Goal: Task Accomplishment & Management: Complete application form

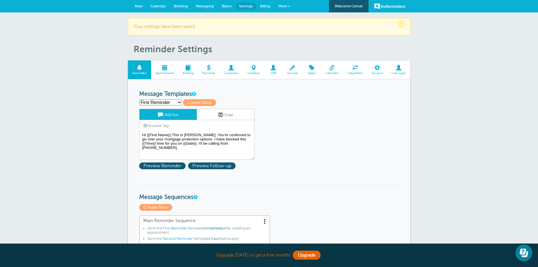
click at [138, 9] on link "New" at bounding box center [139, 6] width 16 height 12
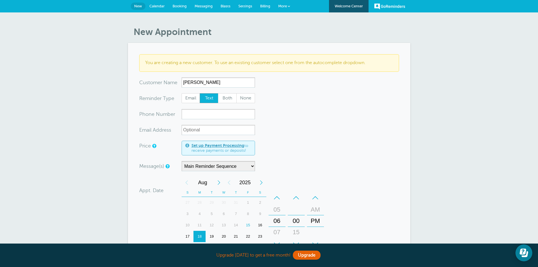
type input "[PERSON_NAME]"
click at [200, 117] on input "xxx-no-autofill" at bounding box center [218, 114] width 73 height 10
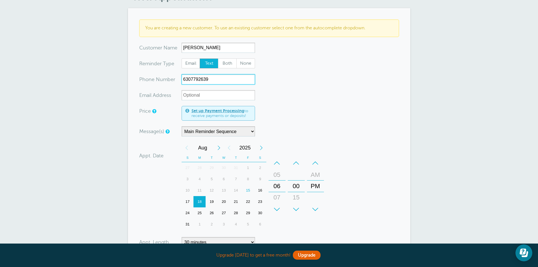
scroll to position [35, 0]
click at [275, 160] on div "–" at bounding box center [277, 162] width 17 height 11
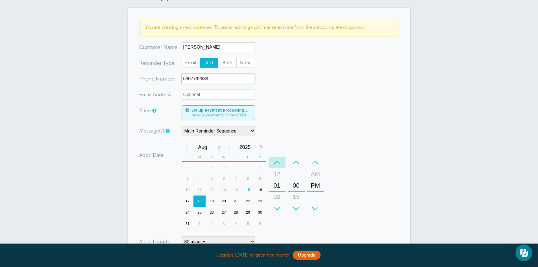
click at [275, 160] on div "–" at bounding box center [277, 162] width 17 height 11
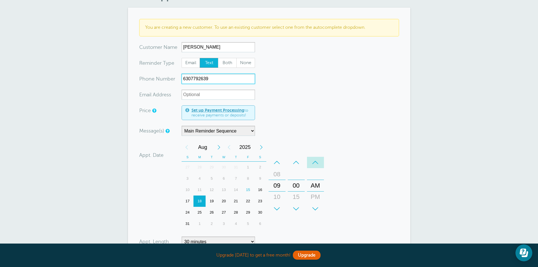
click at [316, 161] on div "–" at bounding box center [315, 162] width 17 height 11
click at [297, 162] on div "–" at bounding box center [296, 162] width 17 height 11
click at [246, 212] on div "29" at bounding box center [248, 212] width 12 height 11
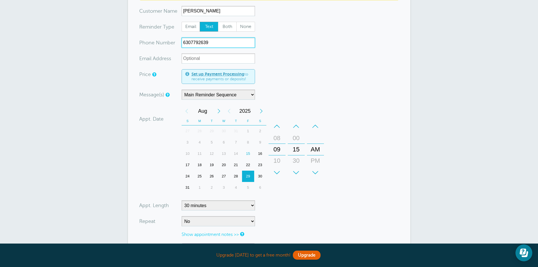
scroll to position [72, 0]
type input "6307792639"
click at [251, 204] on select "5 minutes 10 minutes 15 minutes 20 minutes 25 minutes 30 minutes 35 minutes 40 …" at bounding box center [218, 205] width 73 height 10
select select "20"
click at [182, 200] on select "5 minutes 10 minutes 15 minutes 20 minutes 25 minutes 30 minutes 35 minutes 40 …" at bounding box center [218, 205] width 73 height 10
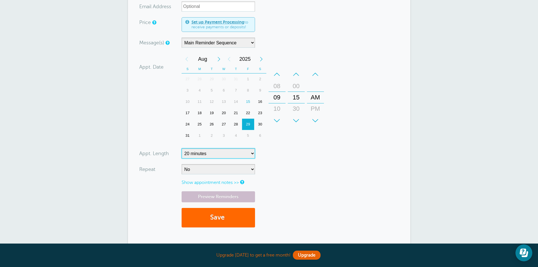
scroll to position [125, 0]
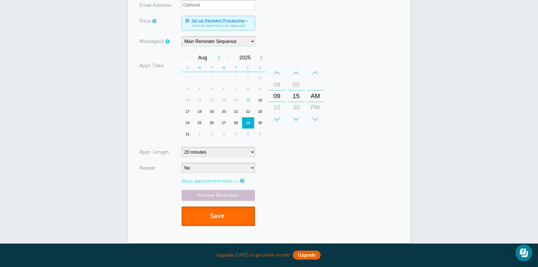
click at [212, 220] on button "Save" at bounding box center [218, 216] width 73 height 19
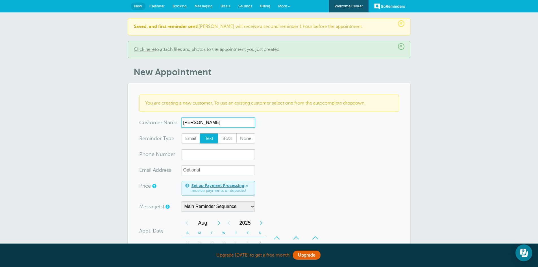
type input "Kathleen Calderon"
click at [190, 159] on input "xxx-no-autofill" at bounding box center [218, 154] width 73 height 10
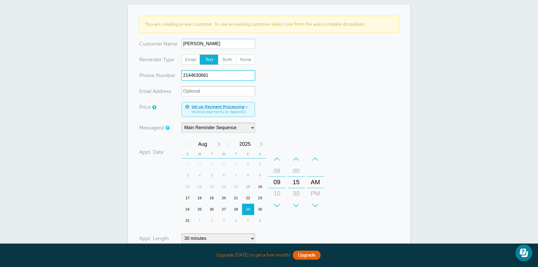
scroll to position [79, 0]
click at [247, 187] on div "15" at bounding box center [248, 186] width 12 height 11
click at [277, 157] on div "–" at bounding box center [277, 158] width 17 height 11
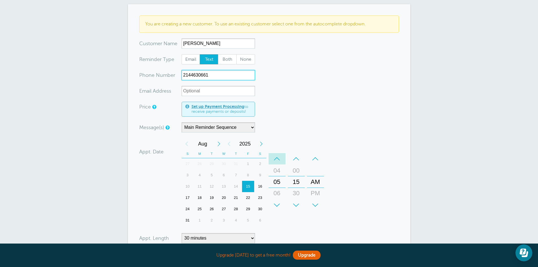
click at [277, 157] on div "–" at bounding box center [277, 158] width 17 height 11
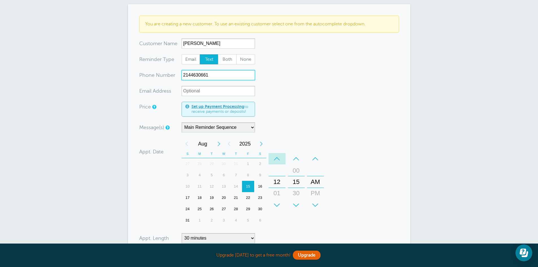
click at [277, 157] on div "–" at bounding box center [277, 158] width 17 height 11
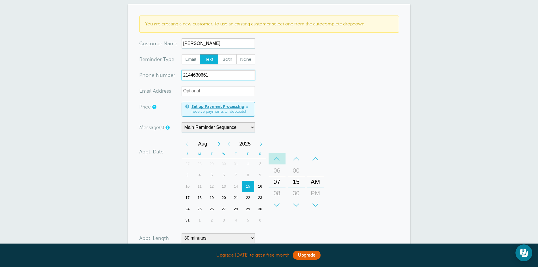
click at [277, 157] on div "–" at bounding box center [277, 158] width 17 height 11
click at [296, 157] on div "–" at bounding box center [296, 158] width 17 height 11
click at [316, 158] on div "–" at bounding box center [315, 158] width 17 height 11
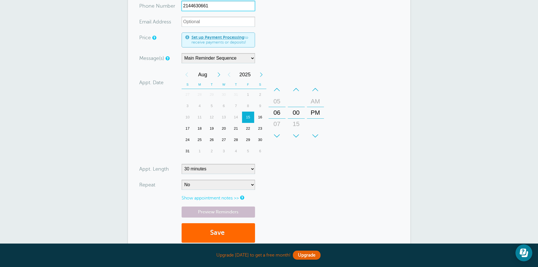
scroll to position [151, 0]
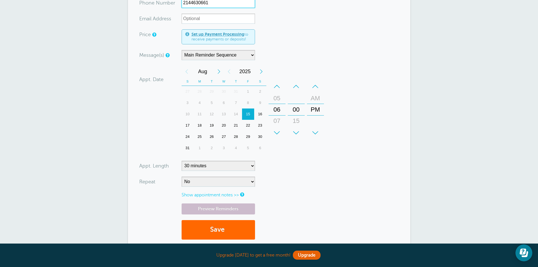
type input "2144630661"
click at [252, 166] on select "5 minutes 10 minutes 15 minutes 20 minutes 25 minutes 30 minutes 35 minutes 40 …" at bounding box center [218, 166] width 73 height 10
select select "20"
click at [182, 161] on select "5 minutes 10 minutes 15 minutes 20 minutes 25 minutes 30 minutes 35 minutes 40 …" at bounding box center [218, 166] width 73 height 10
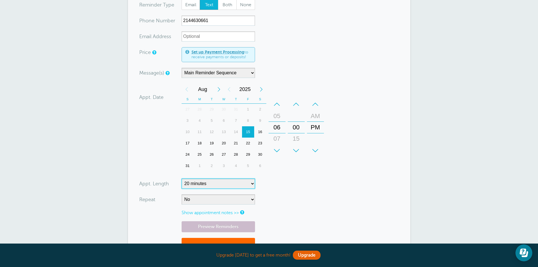
scroll to position [172, 0]
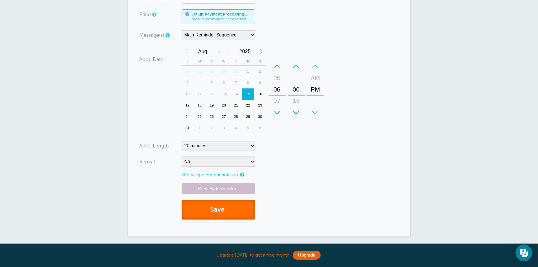
click at [220, 212] on button "Save" at bounding box center [218, 209] width 73 height 19
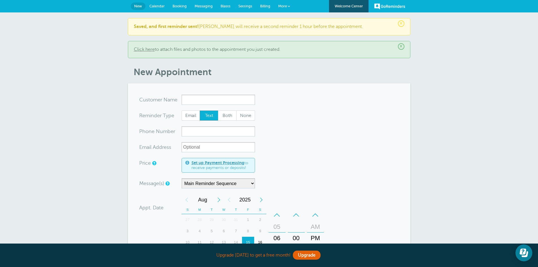
click at [203, 7] on span "Messaging" at bounding box center [204, 6] width 18 height 4
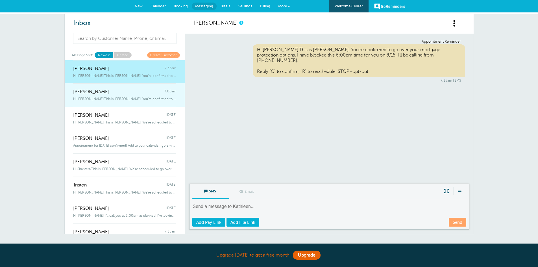
click at [121, 100] on span "Hi [PERSON_NAME].This is [PERSON_NAME]. You're confirmed to go over your mortgag" at bounding box center [124, 99] width 103 height 4
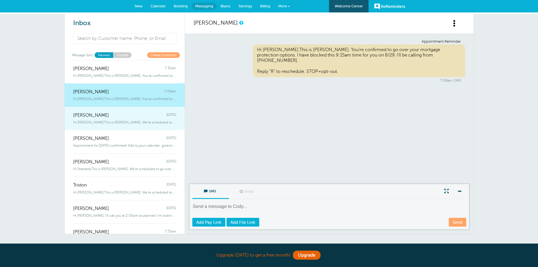
click at [120, 120] on div "Hi Maudlyn.This is Jennifer McKinney. We're scheduled to go over your mortg" at bounding box center [124, 121] width 103 height 6
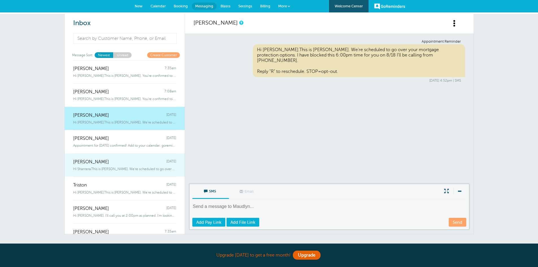
click at [111, 171] on span "Hi Shantera.This is Jennifer McKinney. We're scheduled to go over your mort" at bounding box center [124, 169] width 103 height 4
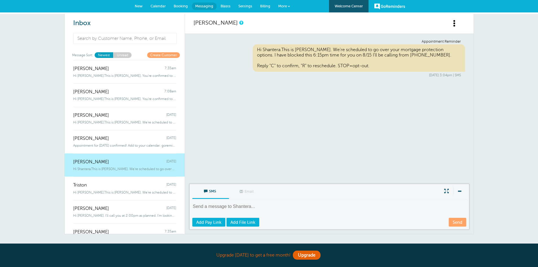
click at [126, 53] on link "Unread" at bounding box center [122, 54] width 18 height 5
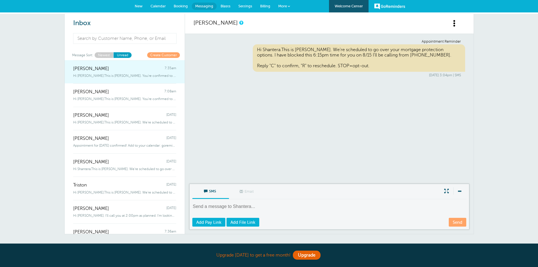
scroll to position [9, 0]
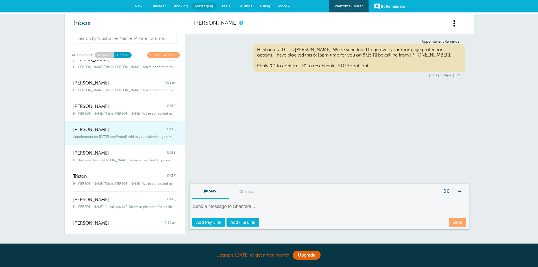
click at [116, 141] on link "Nancy Carter Thursday Appointment for Friday, Aug. 15 confirmed! Add to your ca…" at bounding box center [125, 132] width 120 height 23
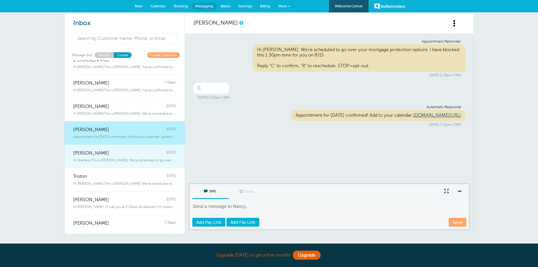
click at [144, 153] on div "Shantera Jones Thursday" at bounding box center [124, 150] width 103 height 11
